Goal: Task Accomplishment & Management: Use online tool/utility

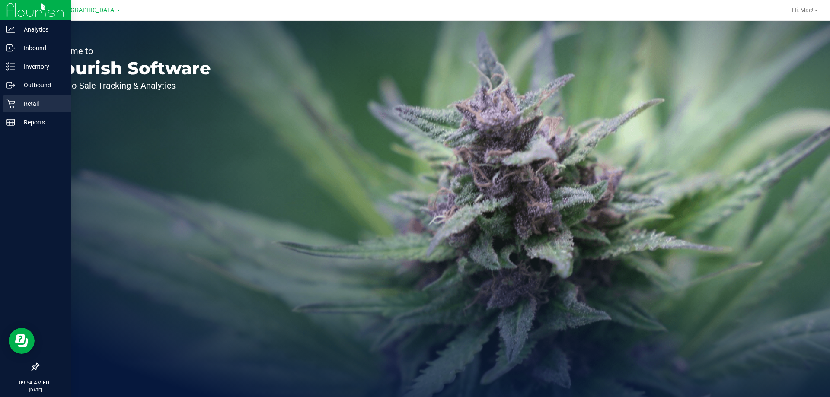
click at [11, 107] on icon at bounding box center [10, 104] width 8 height 8
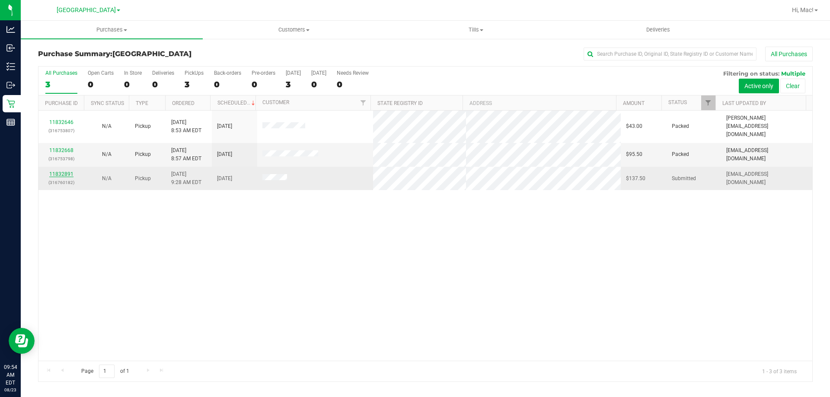
click at [63, 171] on link "11832891" at bounding box center [61, 174] width 24 height 6
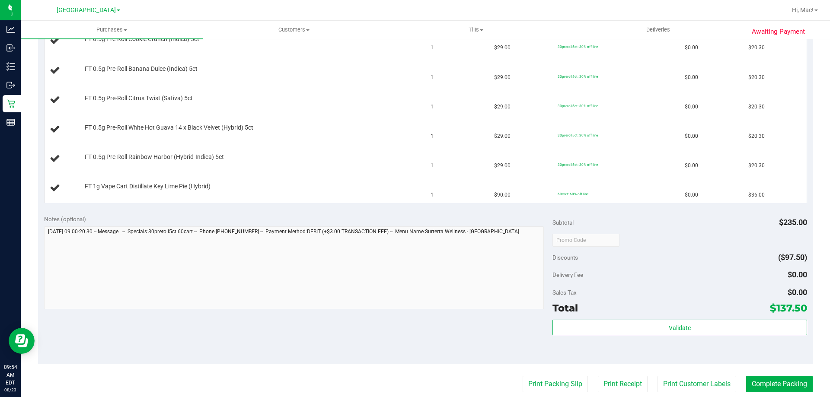
scroll to position [259, 0]
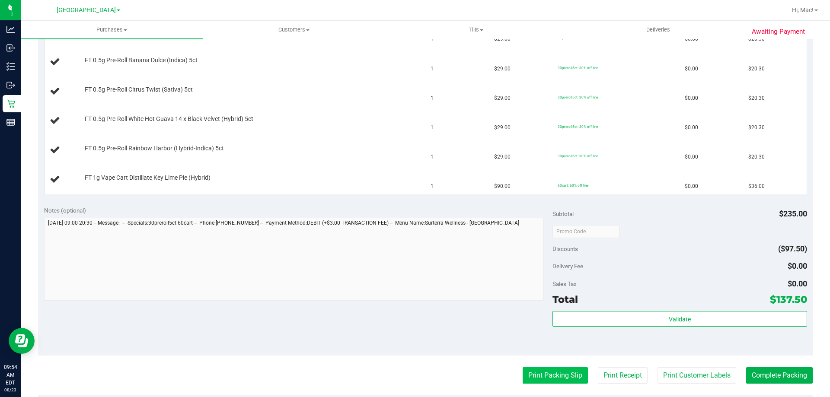
click at [533, 380] on button "Print Packing Slip" at bounding box center [555, 376] width 65 height 16
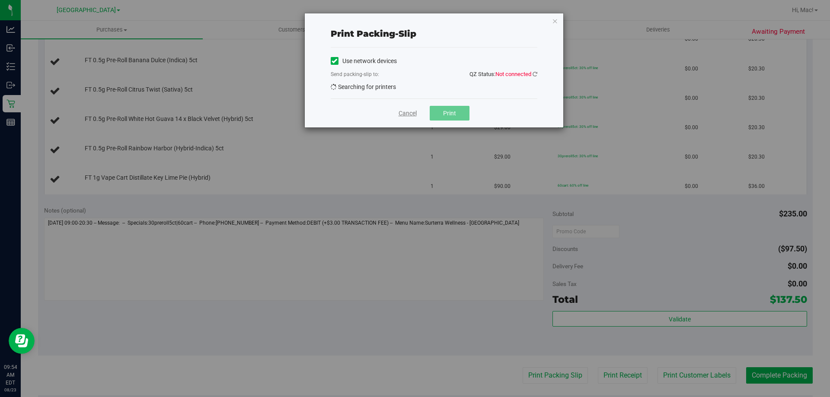
click at [402, 112] on link "Cancel" at bounding box center [408, 113] width 18 height 9
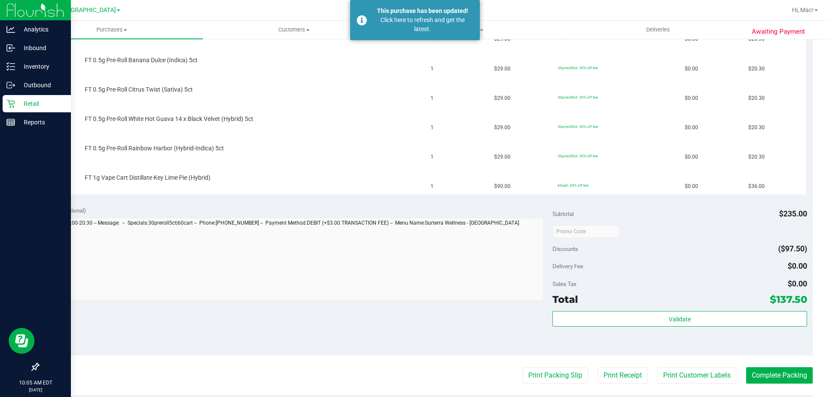
click at [11, 99] on div "Retail" at bounding box center [37, 103] width 68 height 17
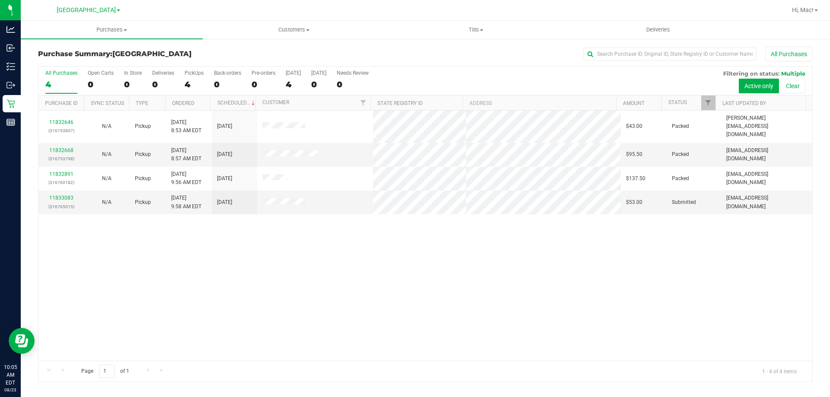
click at [381, 273] on div "11832646 (316753807) N/A Pickup [DATE] 8:53 AM EDT 8/23/2025 $43.00 Packed [PER…" at bounding box center [425, 236] width 774 height 250
drag, startPoint x: 125, startPoint y: 24, endPoint x: 125, endPoint y: 43, distance: 18.6
click at [125, 25] on uib-tab-heading "Purchases Summary of purchases Fulfillment All purchases" at bounding box center [112, 30] width 182 height 18
click at [115, 58] on li "Fulfillment" at bounding box center [112, 63] width 182 height 10
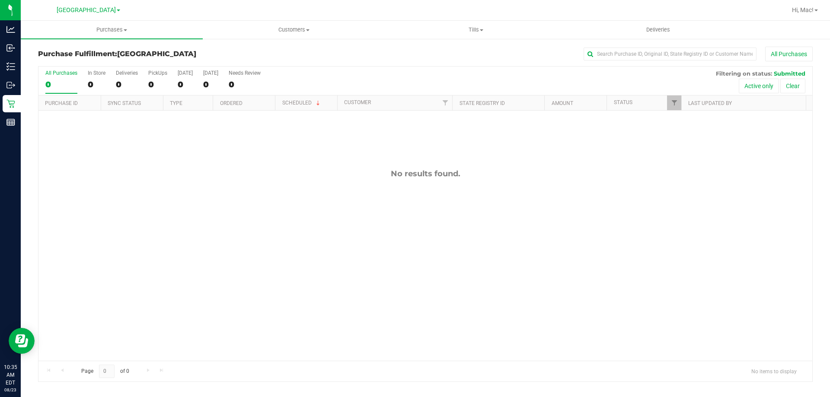
click at [232, 317] on div "No results found." at bounding box center [425, 265] width 774 height 309
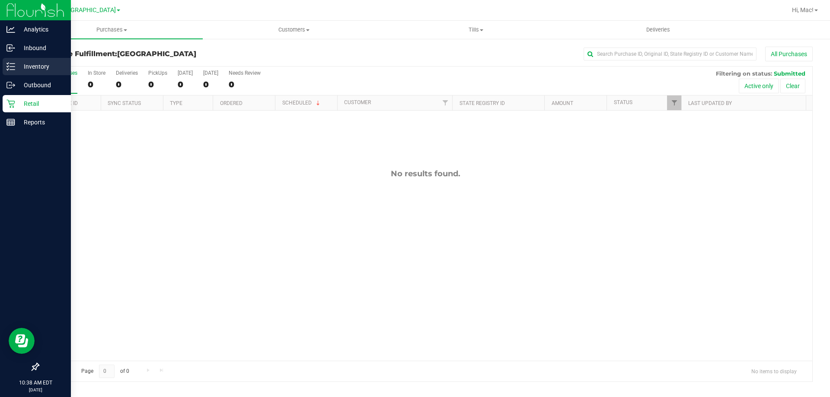
click at [24, 64] on p "Inventory" at bounding box center [41, 66] width 52 height 10
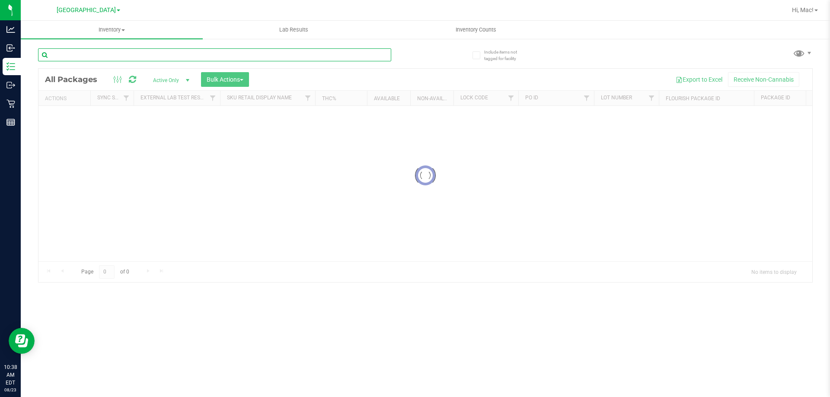
click at [115, 54] on div "Inventory All packages All inventory Waste log Create inventory Lab Results Inv…" at bounding box center [425, 209] width 809 height 377
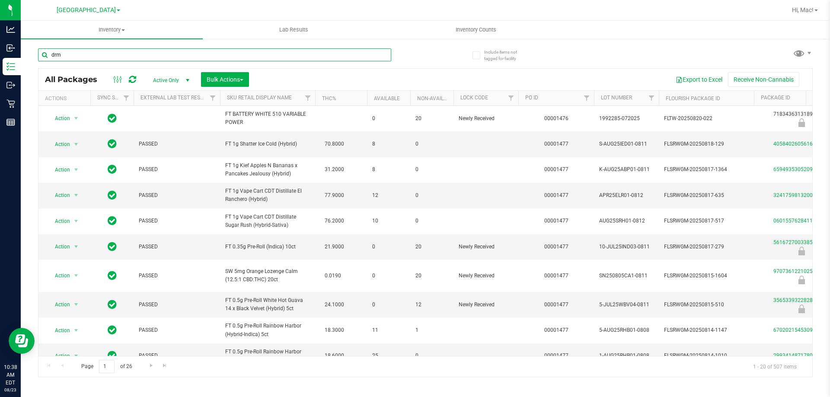
type input "drm"
